Goal: Obtain resource: Download file/media

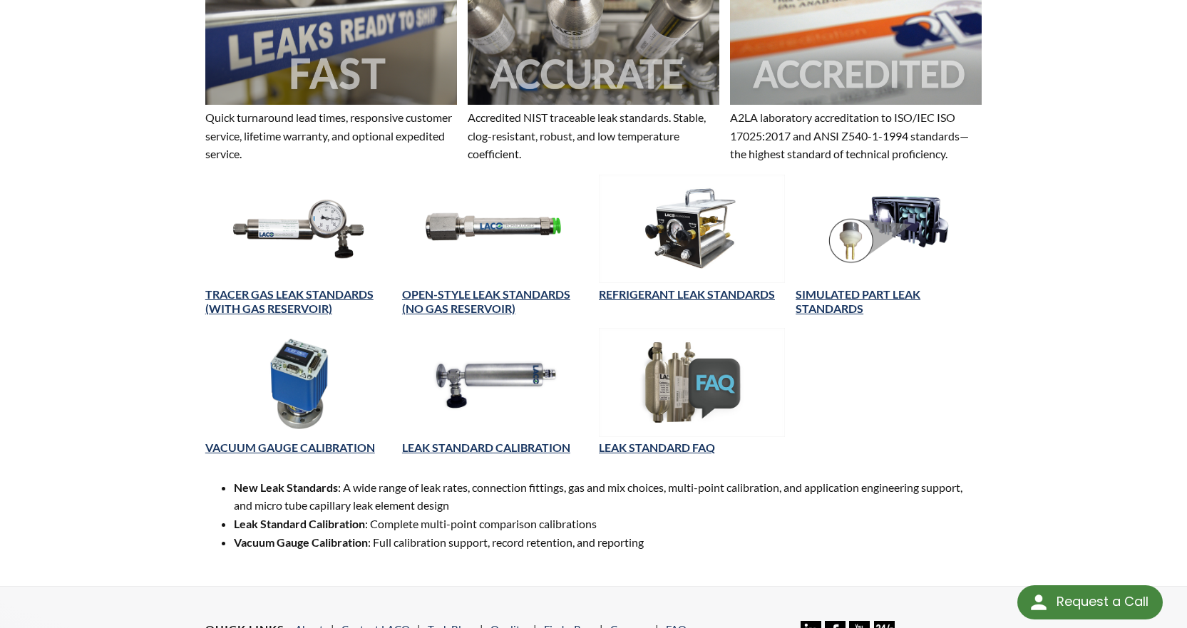
scroll to position [409, 0]
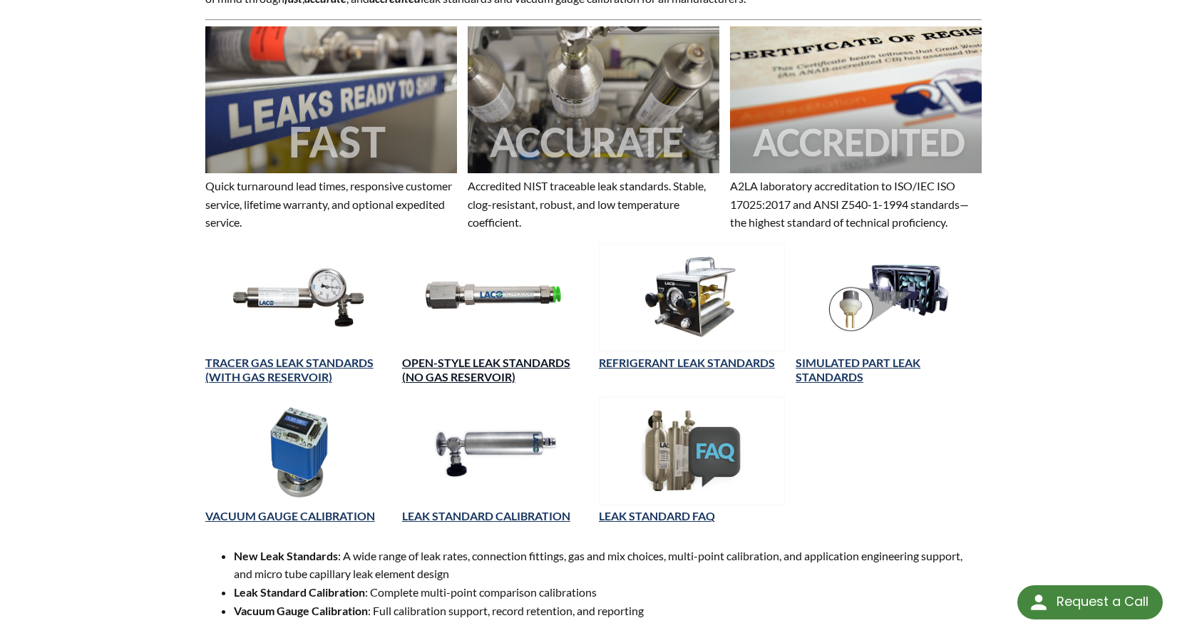
click at [453, 363] on link "OPEN-STYLE LEAK STANDARDS (NO GAS RESERVOIR)" at bounding box center [486, 370] width 168 height 29
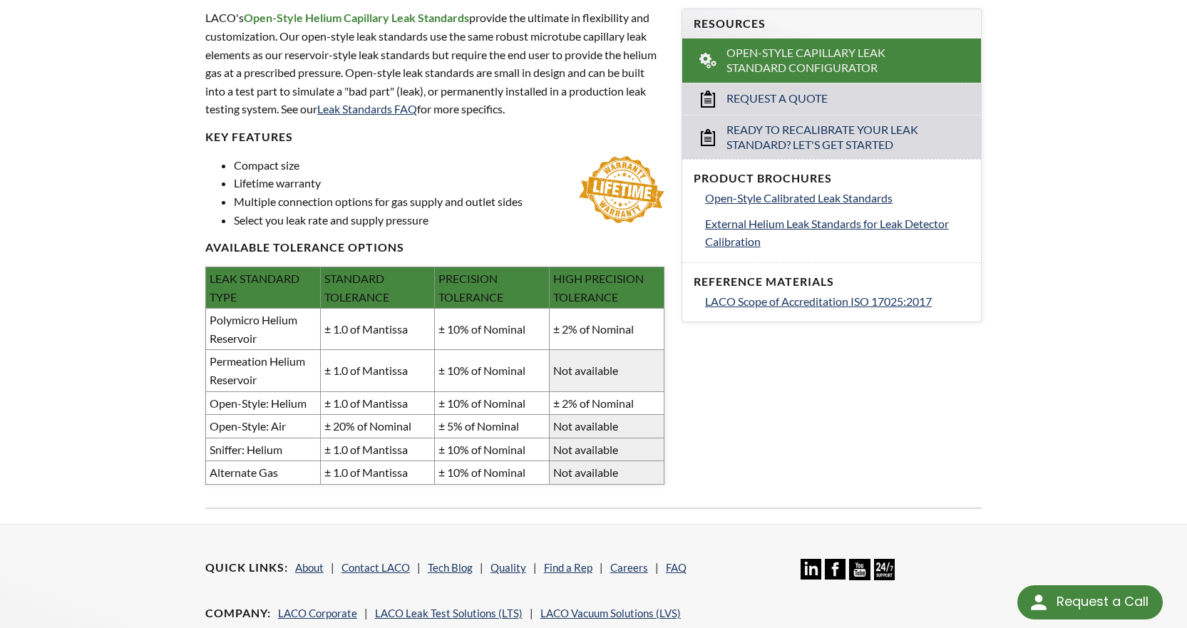
scroll to position [499, 0]
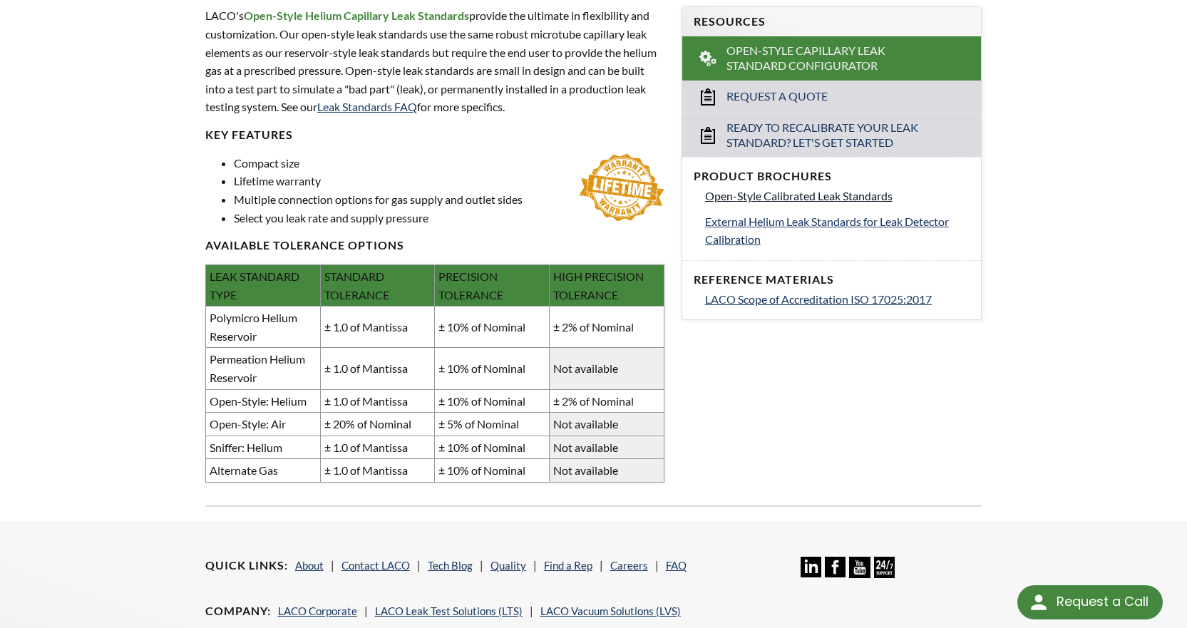
click at [712, 197] on span "Open-Style Calibrated Leak Standards" at bounding box center [799, 196] width 188 height 14
click at [757, 197] on span "Open-Style Calibrated Leak Standards" at bounding box center [799, 196] width 188 height 14
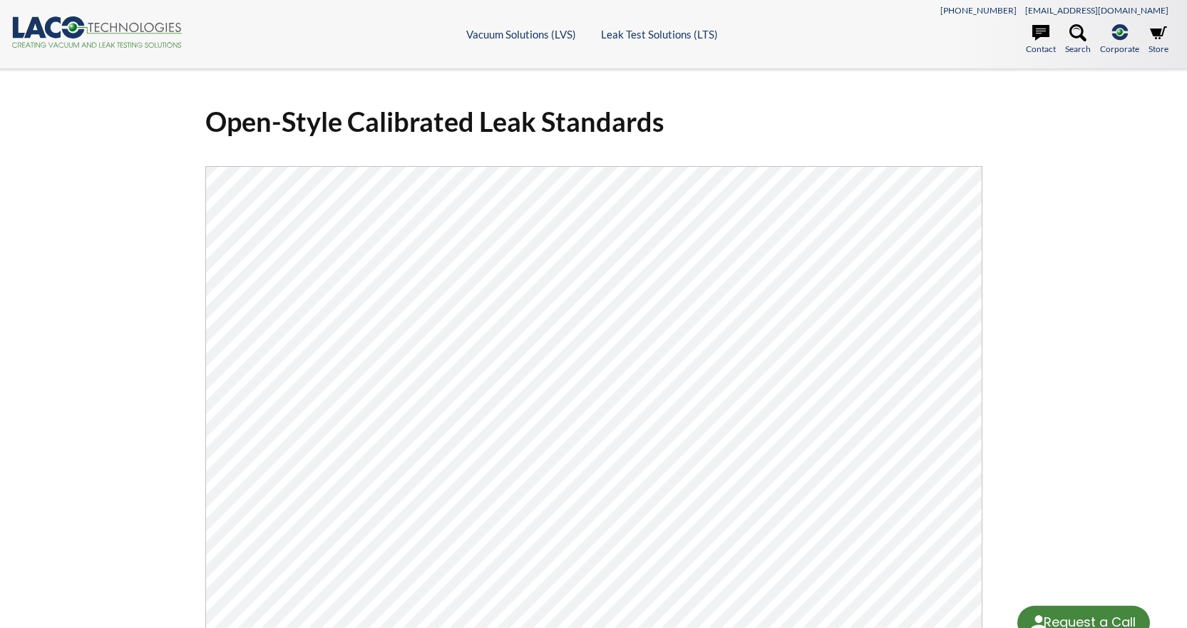
select select "Language Translate Widget"
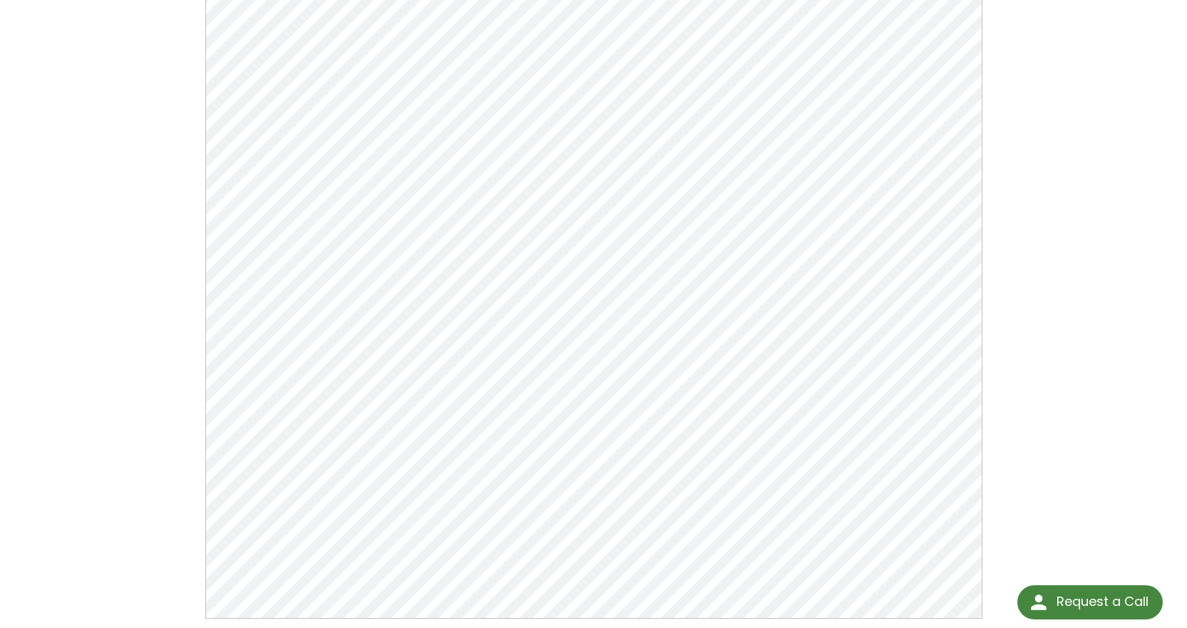
scroll to position [143, 0]
